Goal: Task Accomplishment & Management: Manage account settings

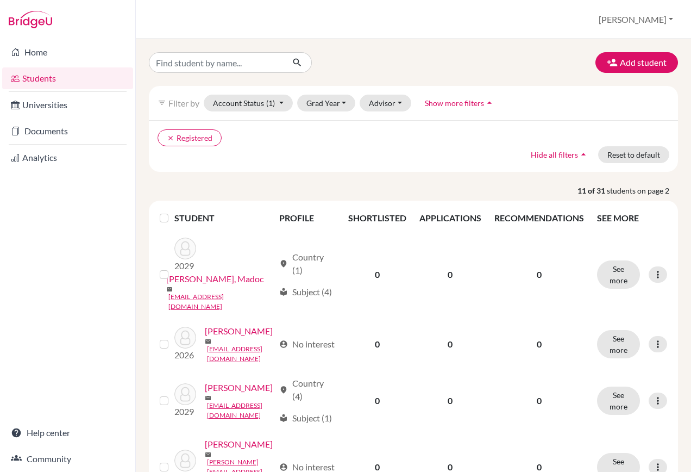
click at [335, 281] on td "location_on Country (1) local_library Subject (4)" at bounding box center [307, 274] width 69 height 87
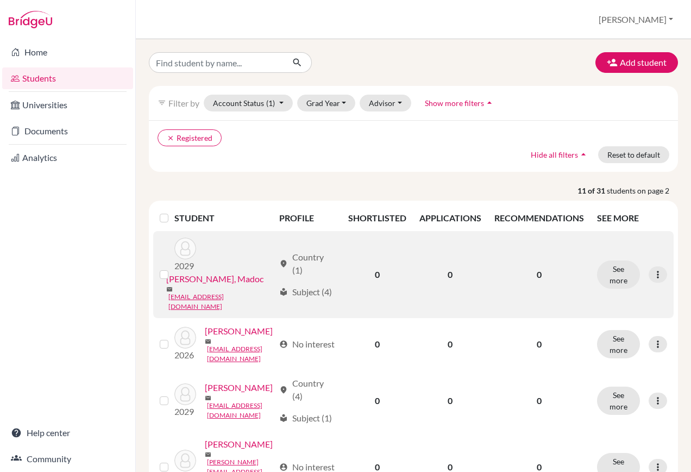
click at [194, 279] on link "Pietroni, Madoc" at bounding box center [214, 278] width 97 height 13
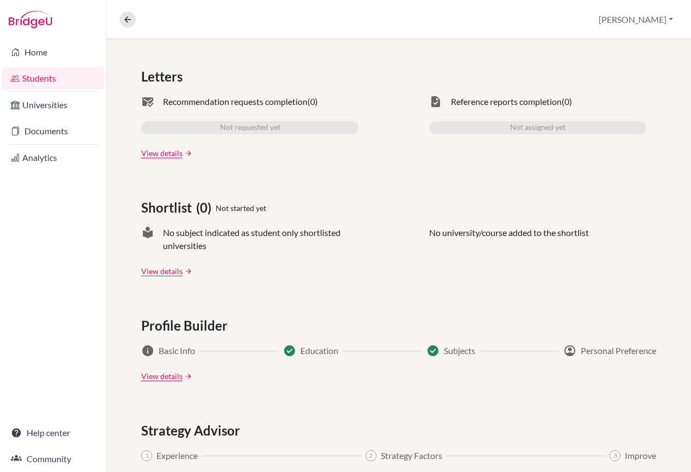
scroll to position [49, 0]
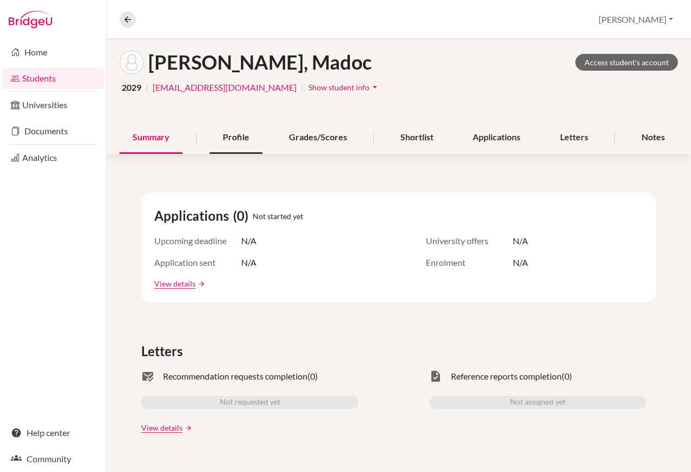
click at [245, 136] on div "Profile" at bounding box center [236, 138] width 53 height 32
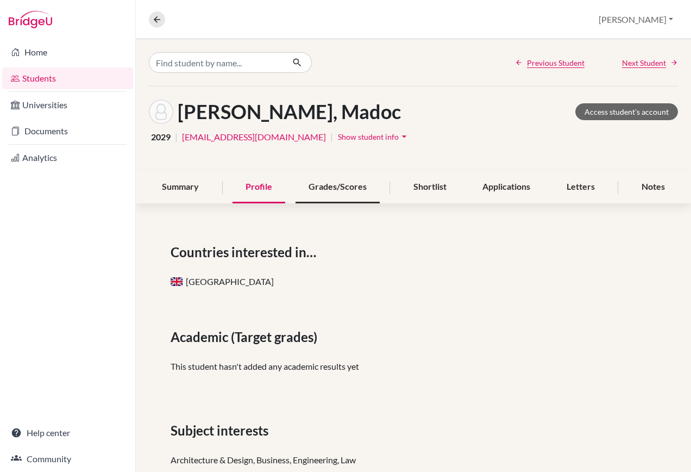
click at [348, 183] on div "Grades/Scores" at bounding box center [338, 187] width 84 height 32
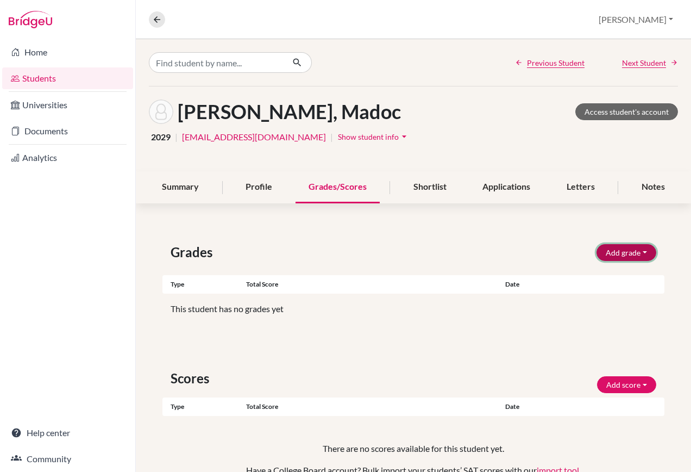
click at [630, 250] on button "Add grade" at bounding box center [627, 252] width 60 height 17
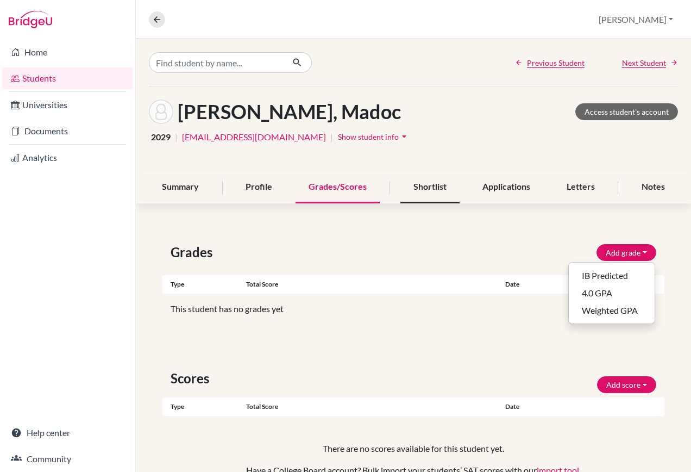
click at [422, 184] on div "Shortlist" at bounding box center [429, 187] width 59 height 32
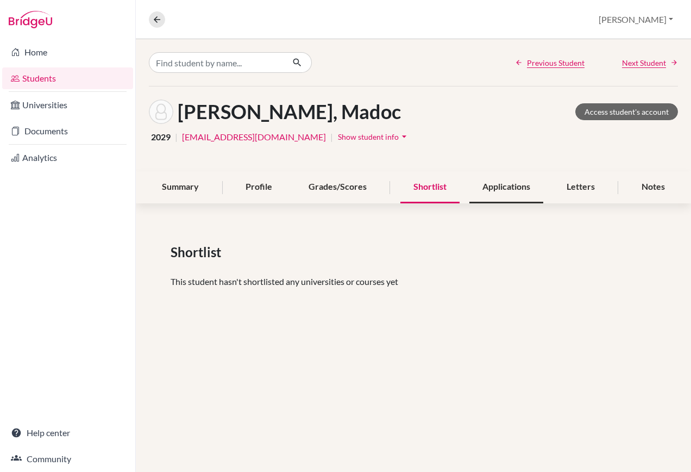
click at [501, 185] on div "Applications" at bounding box center [506, 187] width 74 height 32
click at [577, 189] on div "Letters" at bounding box center [581, 187] width 54 height 32
click at [651, 190] on div "Notes" at bounding box center [653, 187] width 49 height 32
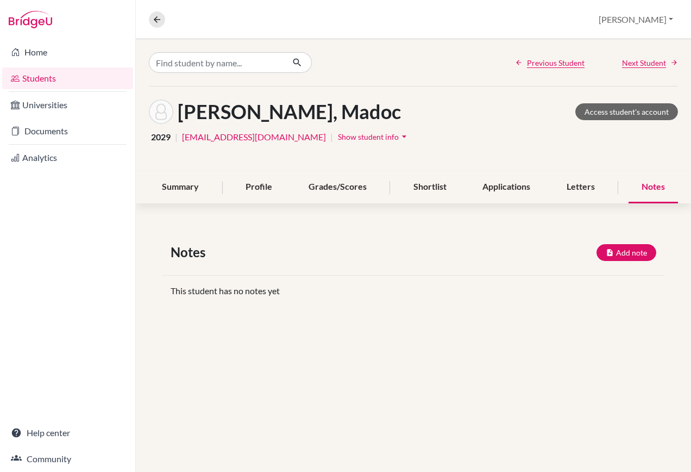
click at [356, 136] on span "Show student info" at bounding box center [368, 136] width 61 height 9
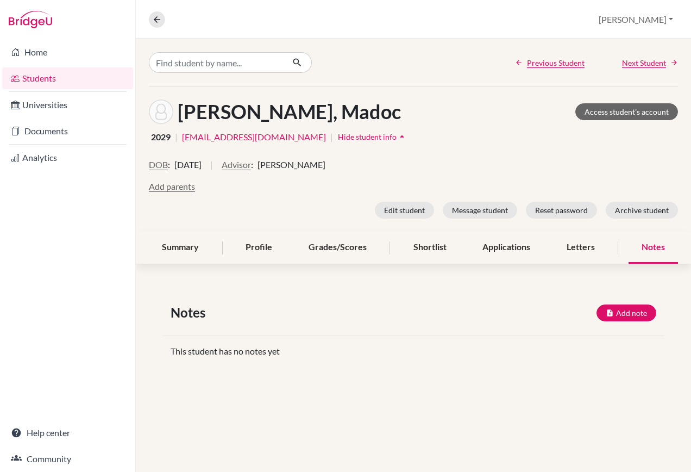
click at [397, 135] on icon "arrow_drop_up" at bounding box center [402, 136] width 11 height 11
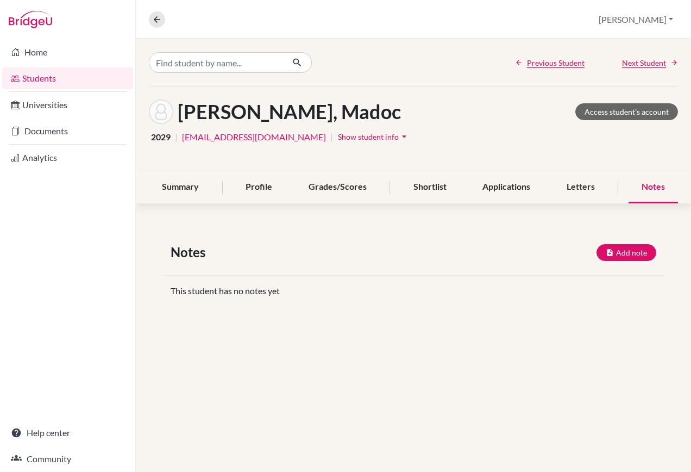
click at [356, 135] on span "Show student info" at bounding box center [368, 136] width 61 height 9
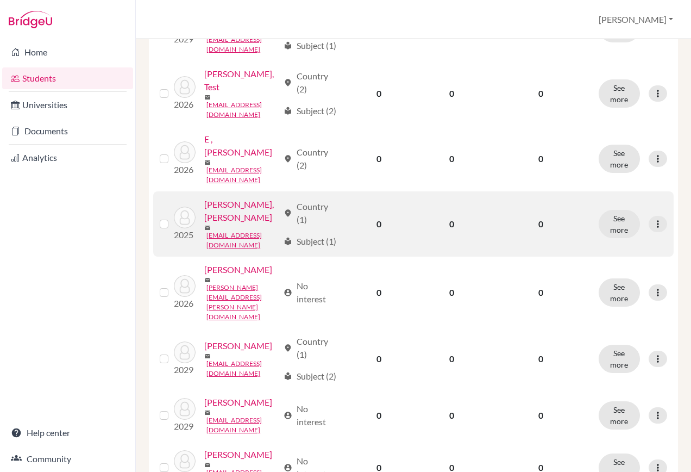
scroll to position [598, 0]
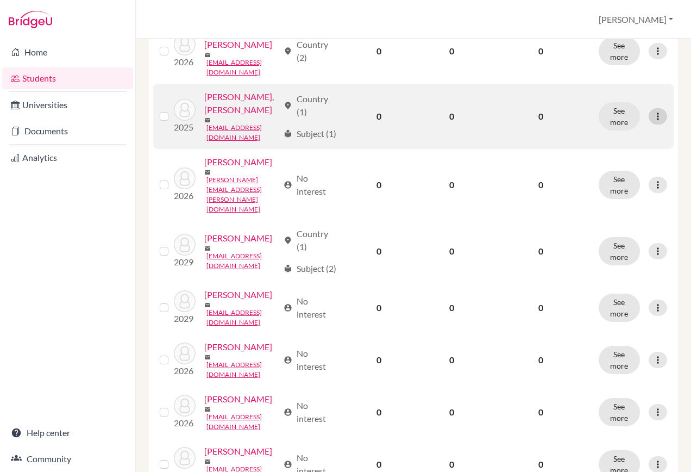
click at [653, 122] on icon at bounding box center [658, 116] width 11 height 11
click at [204, 116] on link "[PERSON_NAME], [PERSON_NAME]" at bounding box center [241, 103] width 74 height 26
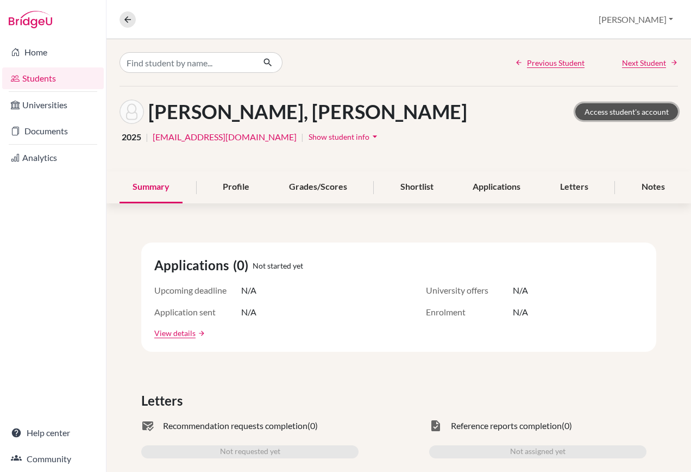
click at [637, 110] on link "Access student's account" at bounding box center [626, 111] width 103 height 17
click at [309, 139] on span "Show student info" at bounding box center [339, 136] width 61 height 9
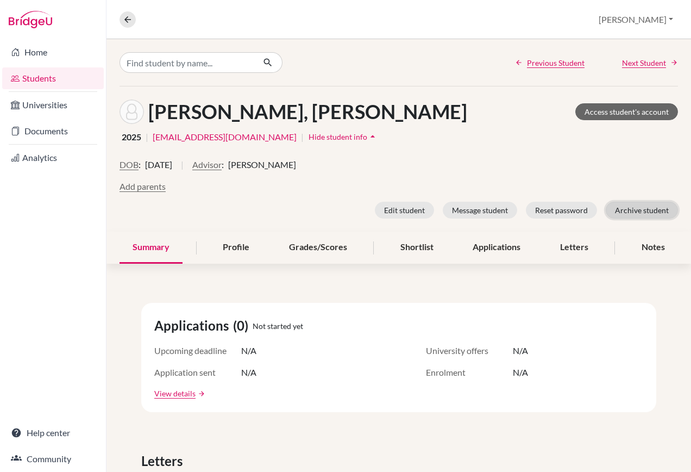
click at [649, 208] on button "Archive student" at bounding box center [642, 210] width 72 height 17
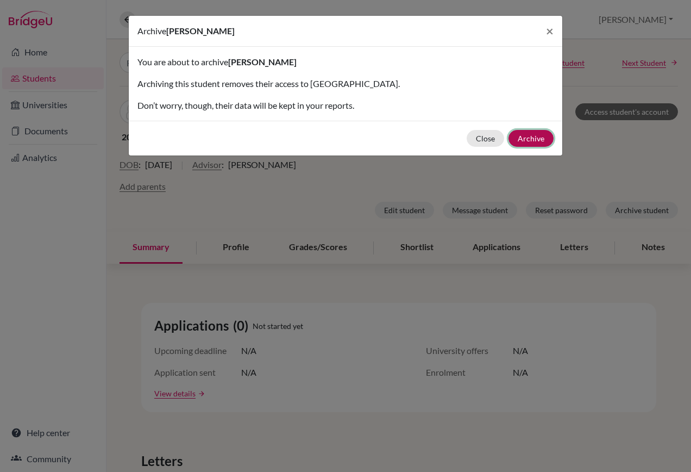
click at [535, 139] on button "Archive" at bounding box center [531, 138] width 45 height 17
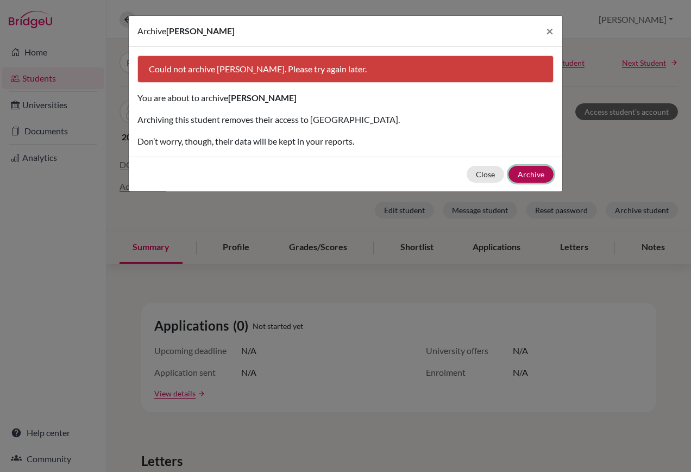
click at [533, 180] on button "Archive" at bounding box center [531, 174] width 45 height 17
click at [534, 170] on button "Archive" at bounding box center [531, 174] width 45 height 17
click at [541, 176] on button "Archive" at bounding box center [531, 174] width 45 height 17
click at [551, 30] on span "×" at bounding box center [550, 31] width 8 height 16
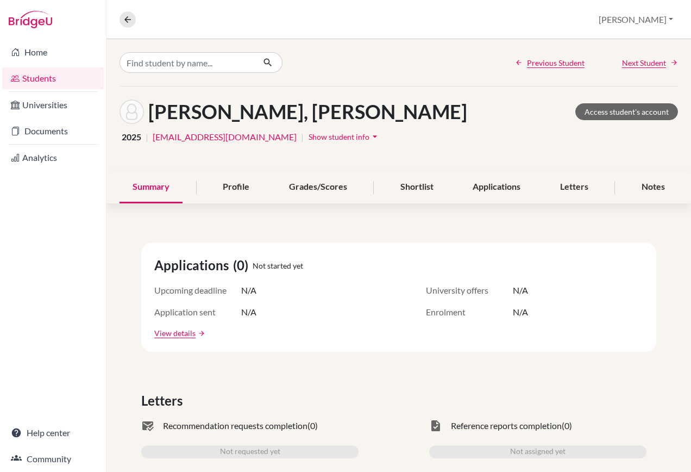
click at [331, 136] on span "Show student info" at bounding box center [339, 136] width 61 height 9
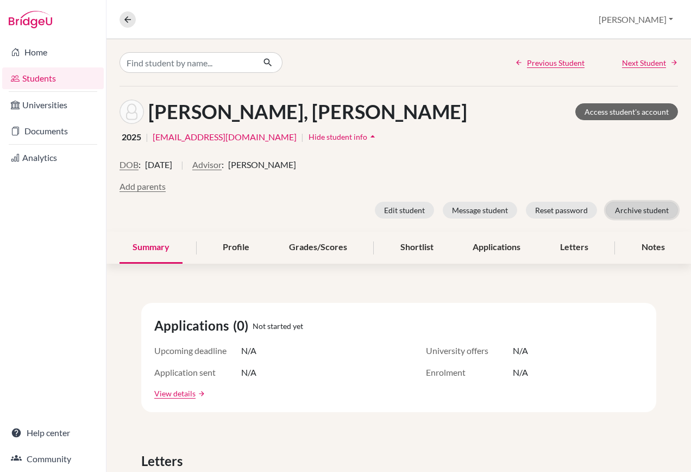
click at [622, 211] on button "Archive student" at bounding box center [642, 210] width 72 height 17
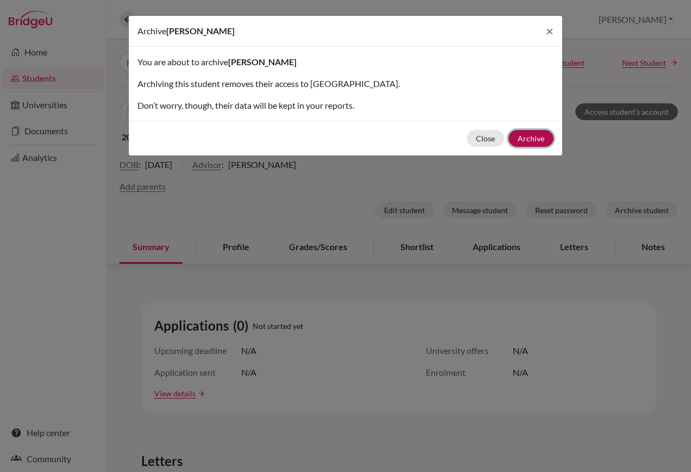
click at [539, 142] on button "Archive" at bounding box center [531, 138] width 45 height 17
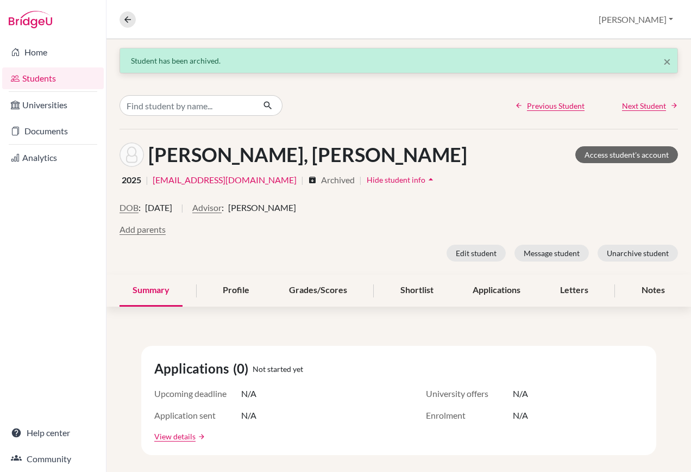
click at [36, 84] on link "Students" at bounding box center [53, 78] width 102 height 22
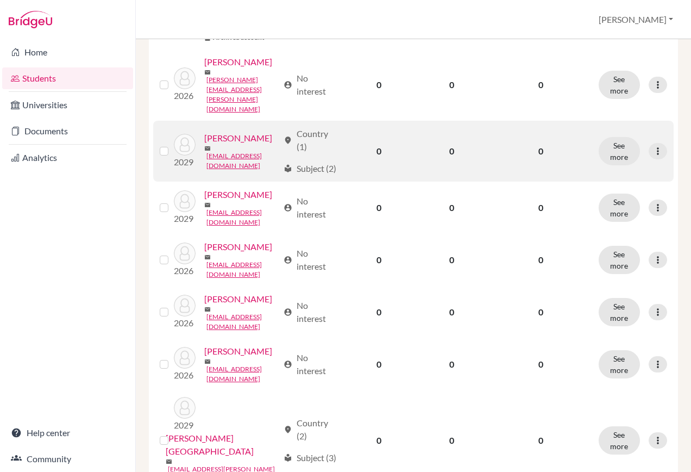
scroll to position [761, 0]
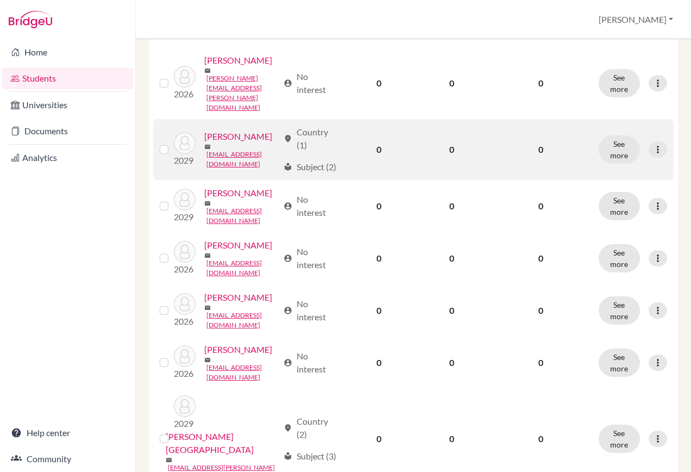
click at [268, 180] on td "2029 [PERSON_NAME] [EMAIL_ADDRESS][DOMAIN_NAME]" at bounding box center [225, 149] width 103 height 61
click at [204, 143] on link "[PERSON_NAME]" at bounding box center [238, 136] width 68 height 13
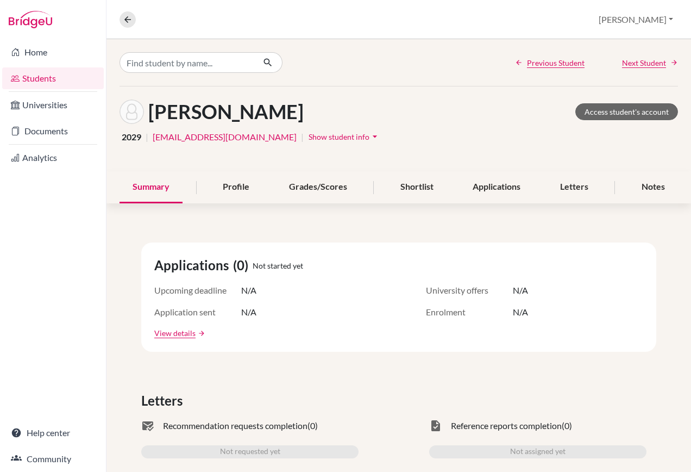
click at [315, 139] on span "Show student info" at bounding box center [339, 136] width 61 height 9
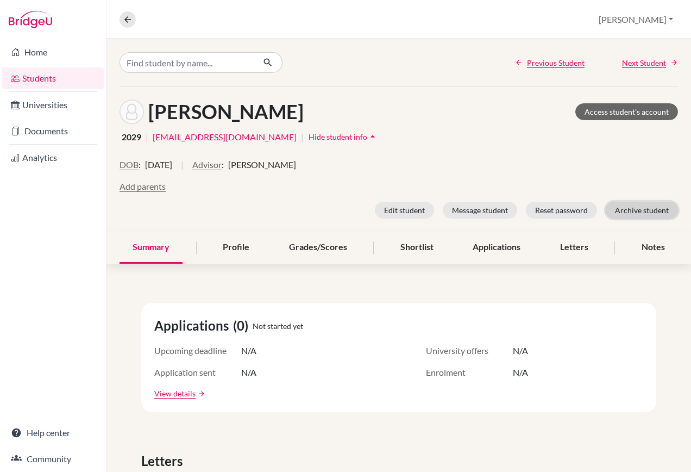
click at [637, 211] on button "Archive student" at bounding box center [642, 210] width 72 height 17
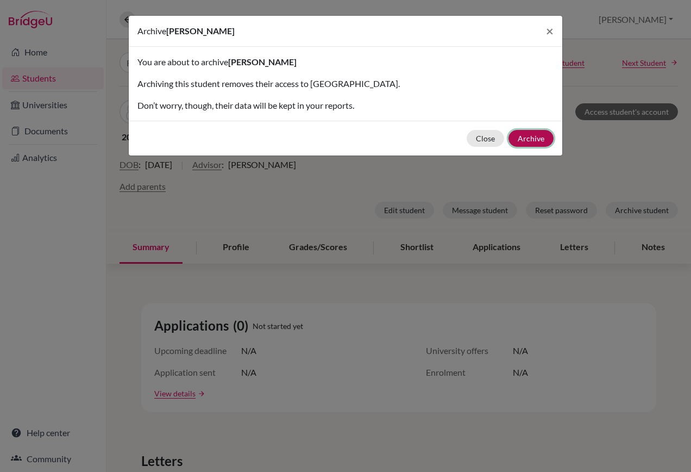
click at [539, 136] on button "Archive" at bounding box center [531, 138] width 45 height 17
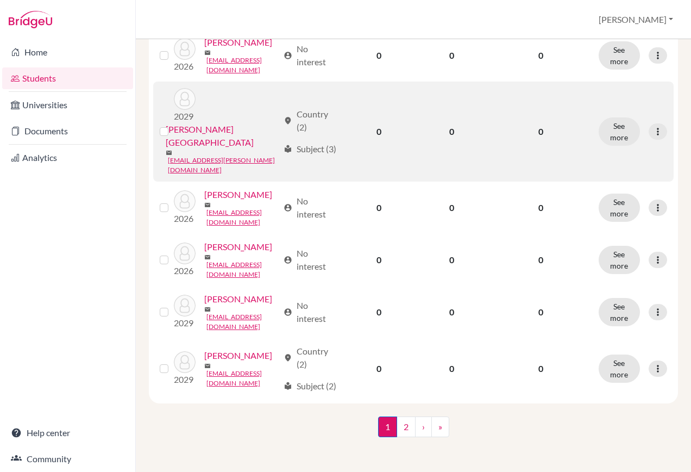
scroll to position [1219, 0]
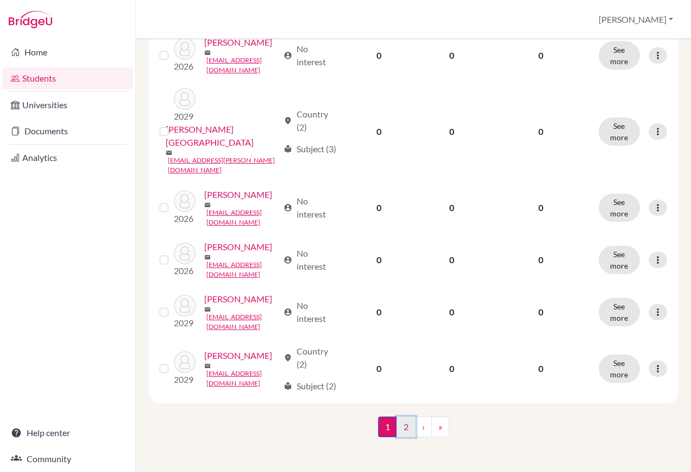
click at [400, 430] on link "2" at bounding box center [406, 426] width 19 height 21
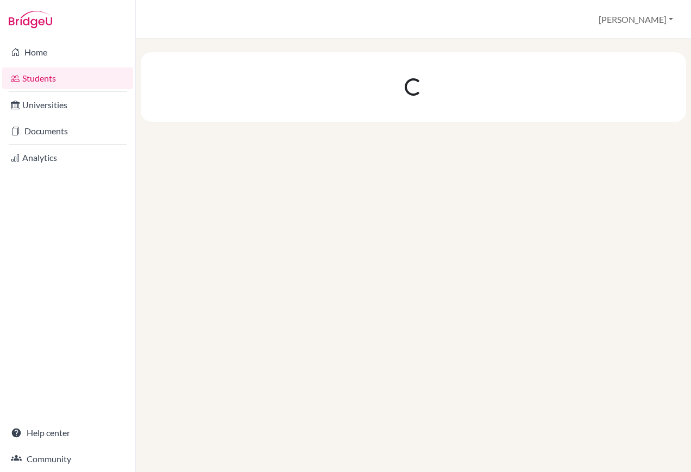
scroll to position [0, 0]
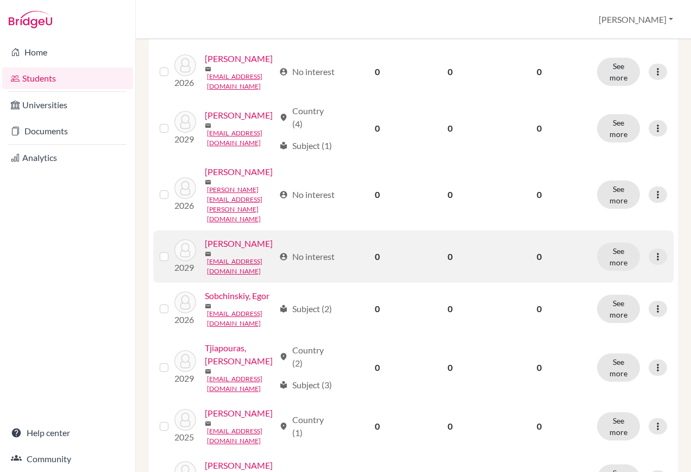
scroll to position [489, 0]
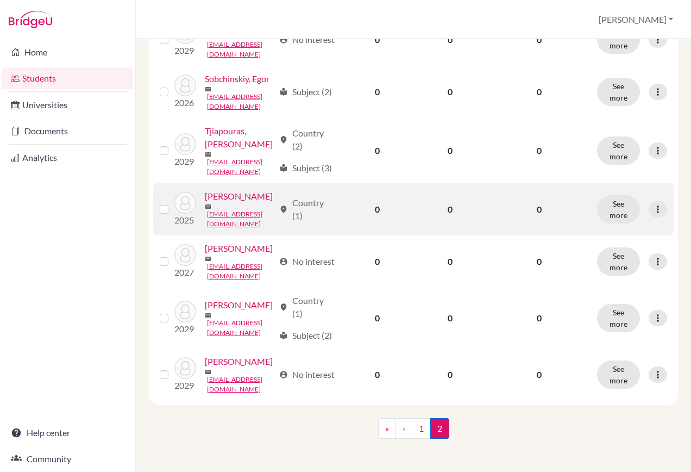
click at [219, 229] on div "mail btsangaris@gmail.com" at bounding box center [240, 216] width 70 height 26
click at [224, 203] on link "Tsangaris, Ben" at bounding box center [239, 196] width 68 height 13
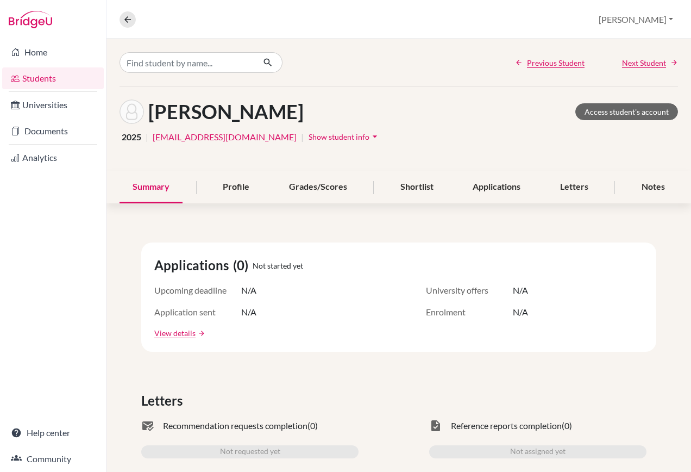
click at [309, 141] on span "Show student info" at bounding box center [339, 136] width 61 height 9
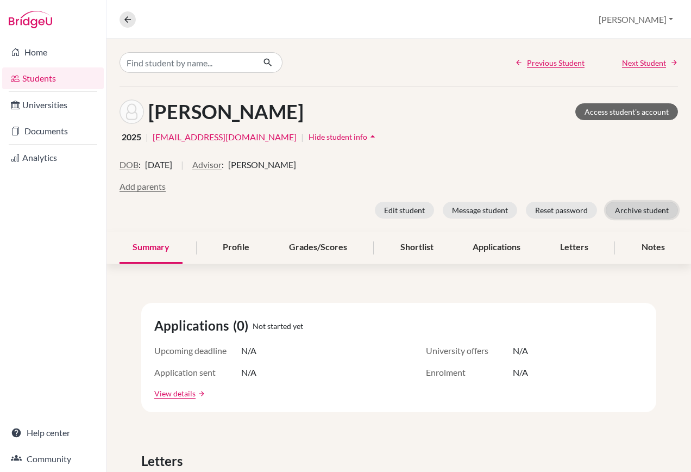
click at [633, 212] on button "Archive student" at bounding box center [642, 210] width 72 height 17
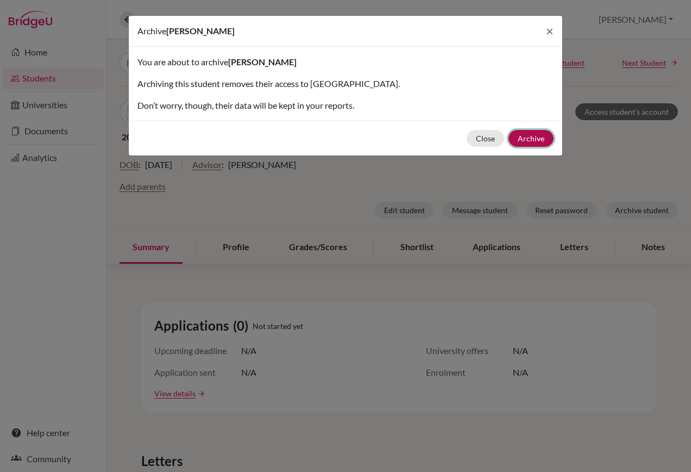
click at [530, 142] on button "Archive" at bounding box center [531, 138] width 45 height 17
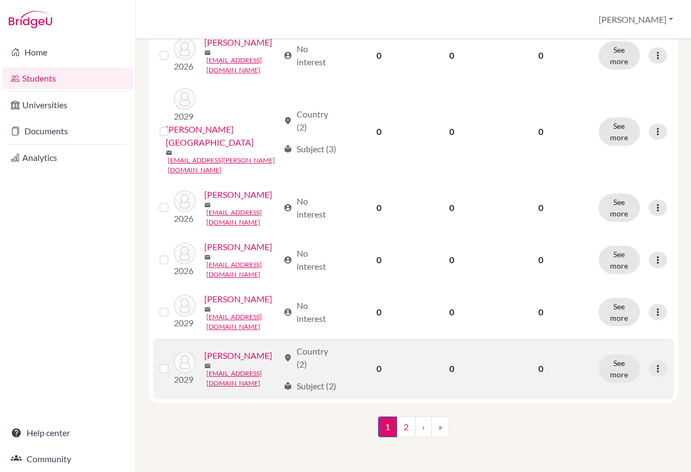
scroll to position [1219, 0]
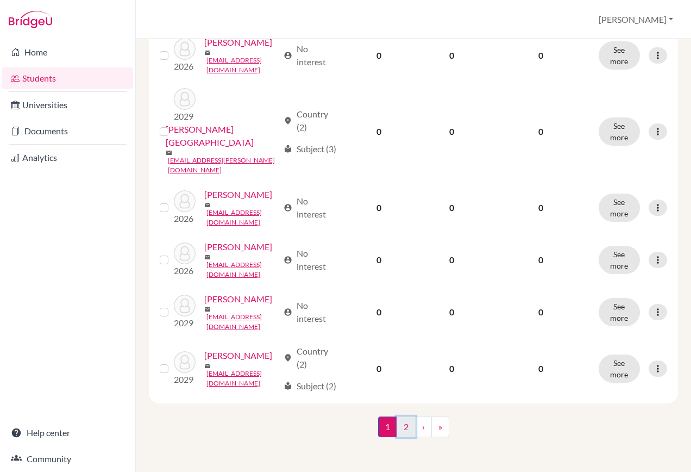
click at [402, 427] on link "2" at bounding box center [406, 426] width 19 height 21
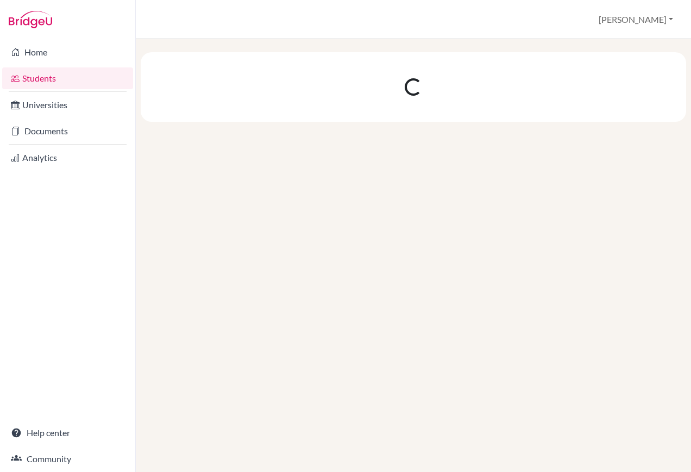
scroll to position [0, 0]
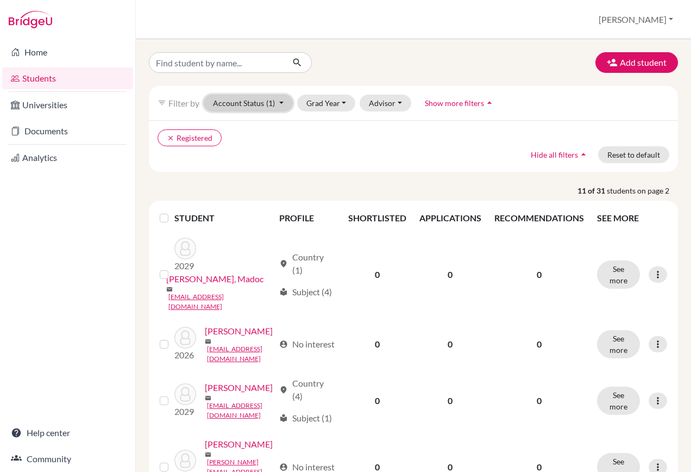
click at [235, 108] on button "Account Status (1)" at bounding box center [248, 103] width 89 height 17
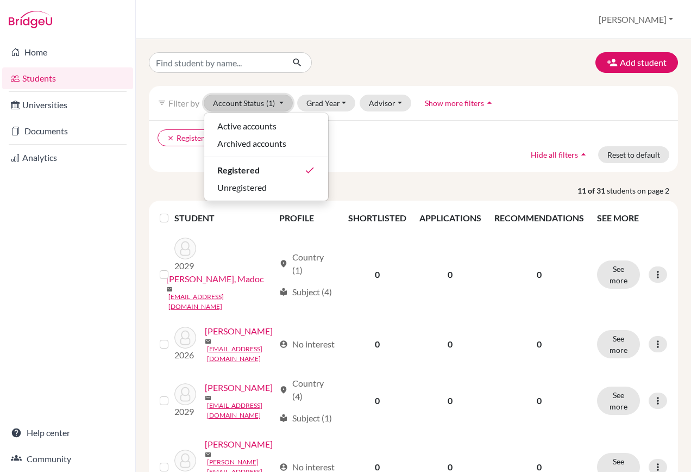
click at [236, 107] on button "Account Status (1)" at bounding box center [248, 103] width 89 height 17
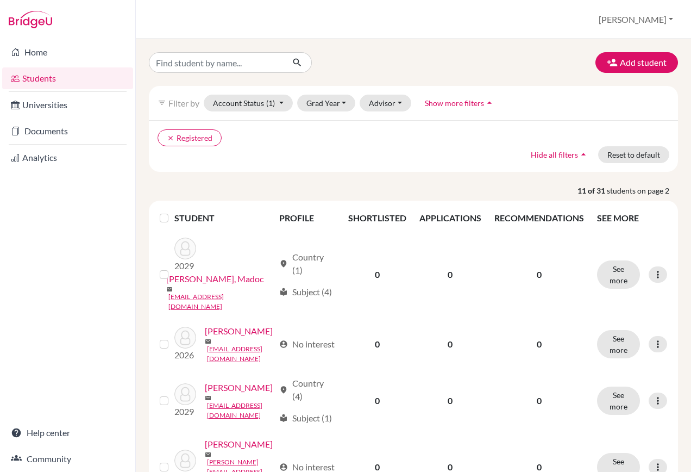
click at [55, 79] on link "Students" at bounding box center [67, 78] width 131 height 22
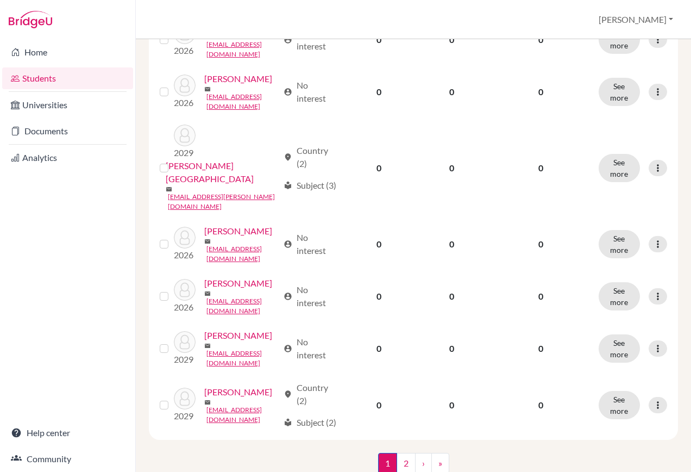
scroll to position [1219, 0]
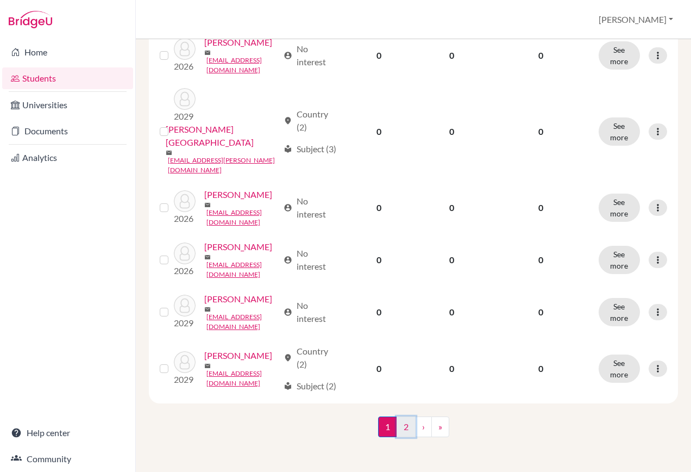
click at [403, 427] on link "2" at bounding box center [406, 426] width 19 height 21
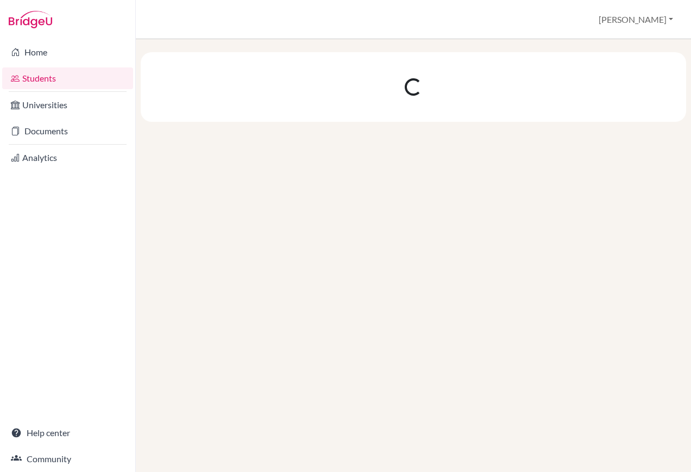
scroll to position [0, 0]
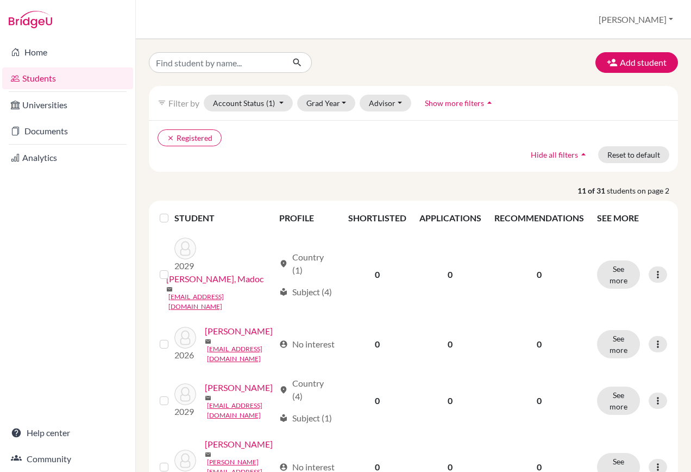
click at [463, 99] on span "Show more filters" at bounding box center [454, 102] width 59 height 9
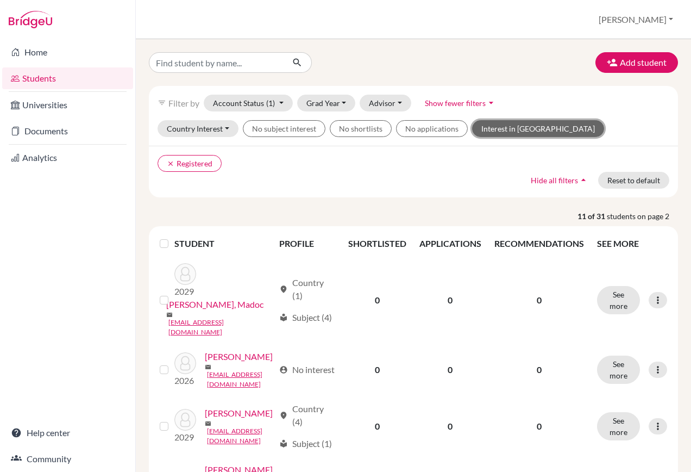
click at [519, 128] on button "Interest in Oxbridge" at bounding box center [538, 128] width 132 height 17
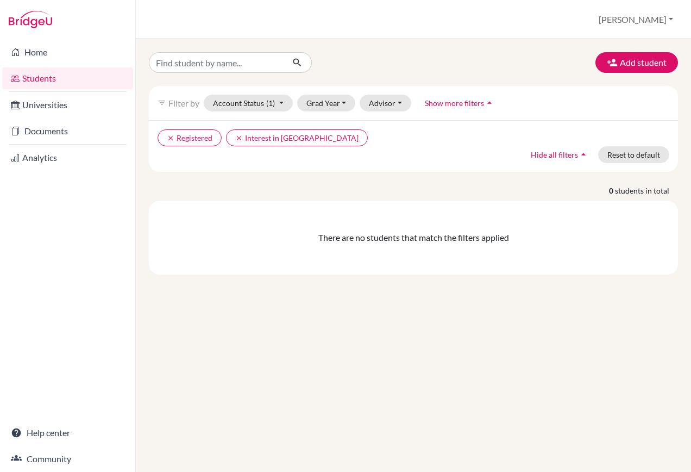
click at [161, 101] on icon "filter_list" at bounding box center [162, 102] width 9 height 9
click at [216, 103] on button "Account Status (1)" at bounding box center [248, 103] width 89 height 17
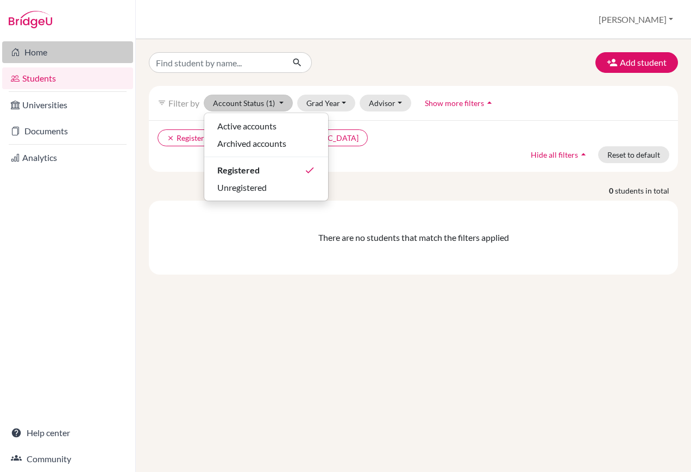
click at [35, 57] on link "Home" at bounding box center [67, 52] width 131 height 22
